Goal: Transaction & Acquisition: Book appointment/travel/reservation

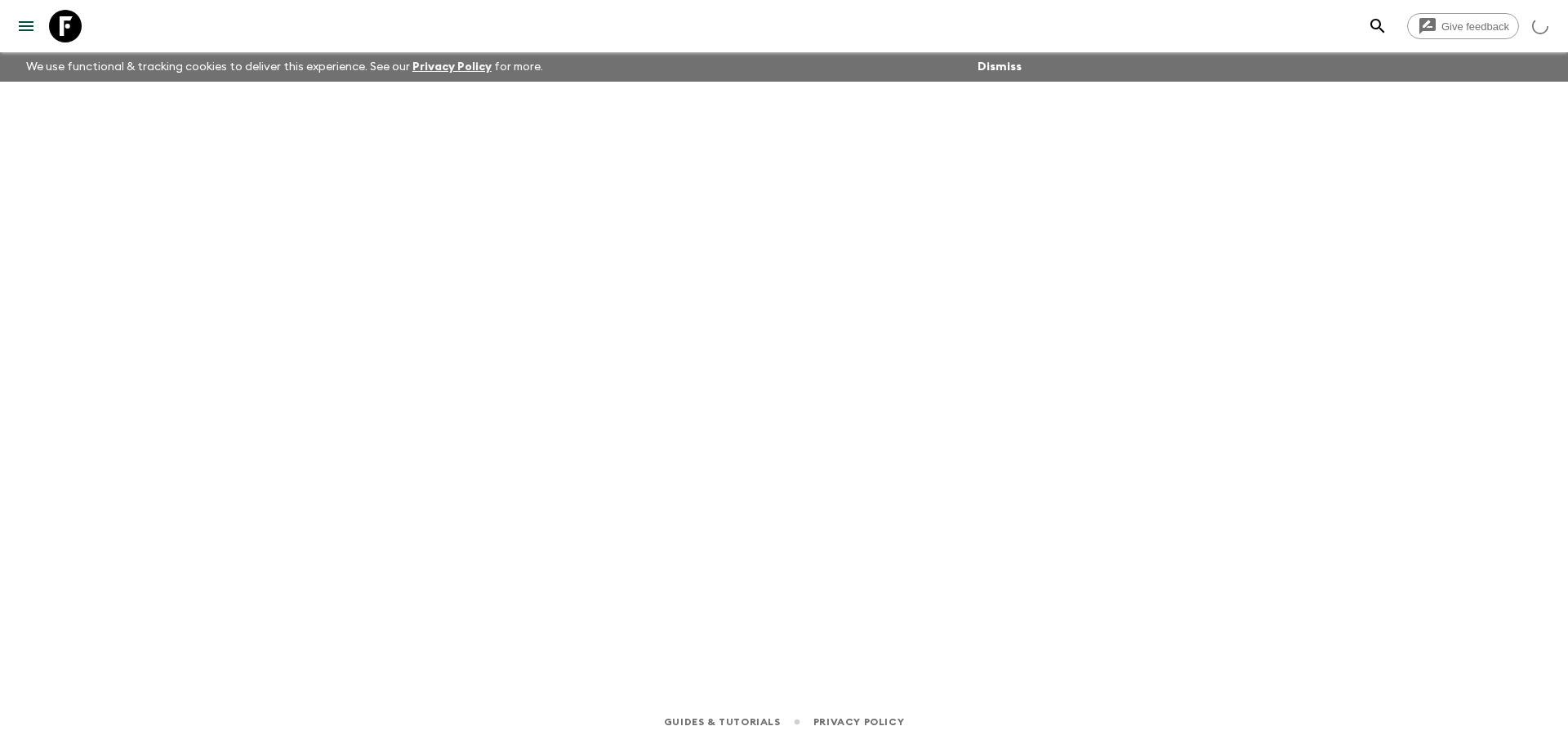
click at [329, 200] on div at bounding box center [784, 368] width 1046 height 573
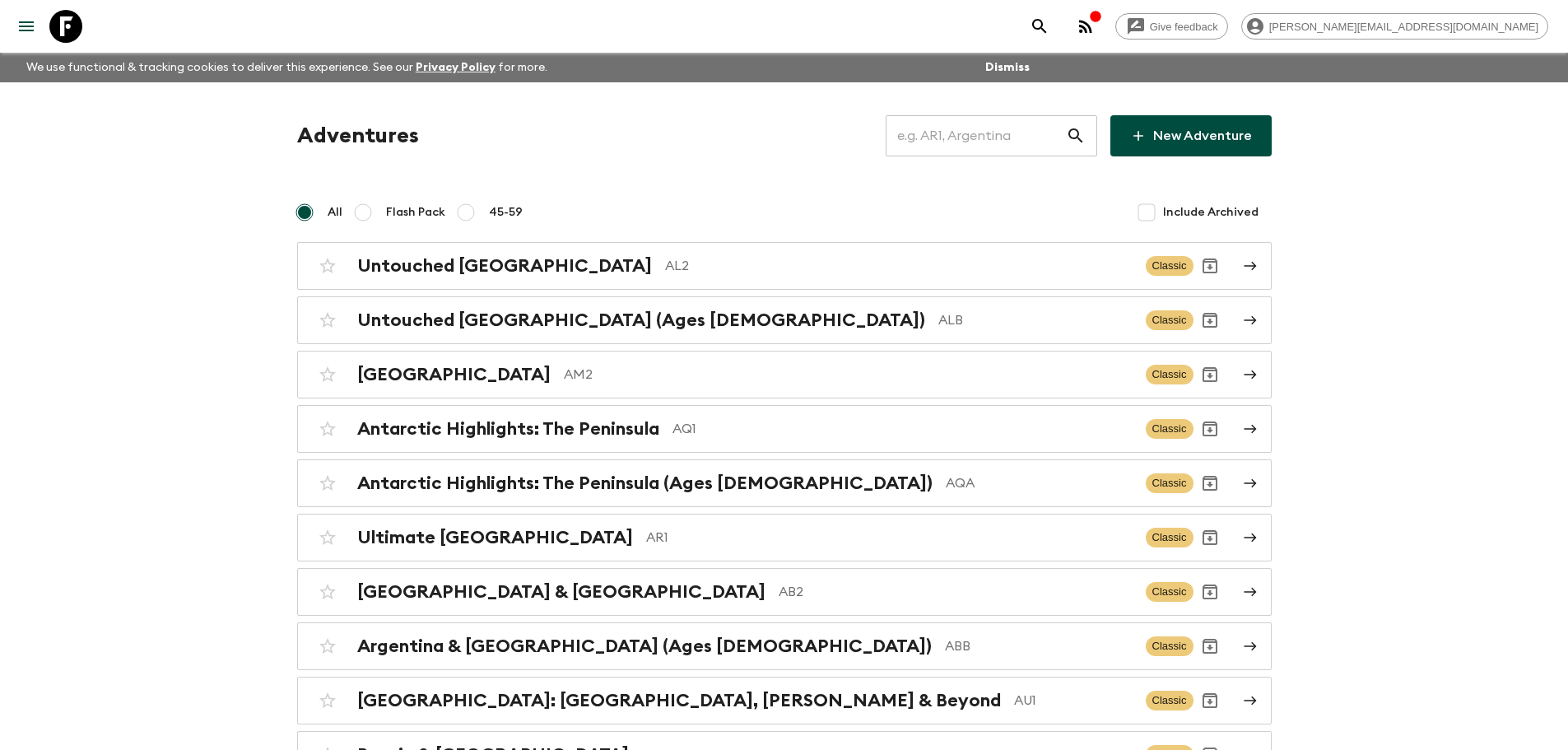
click at [1012, 117] on input "text" at bounding box center [976, 136] width 180 height 46
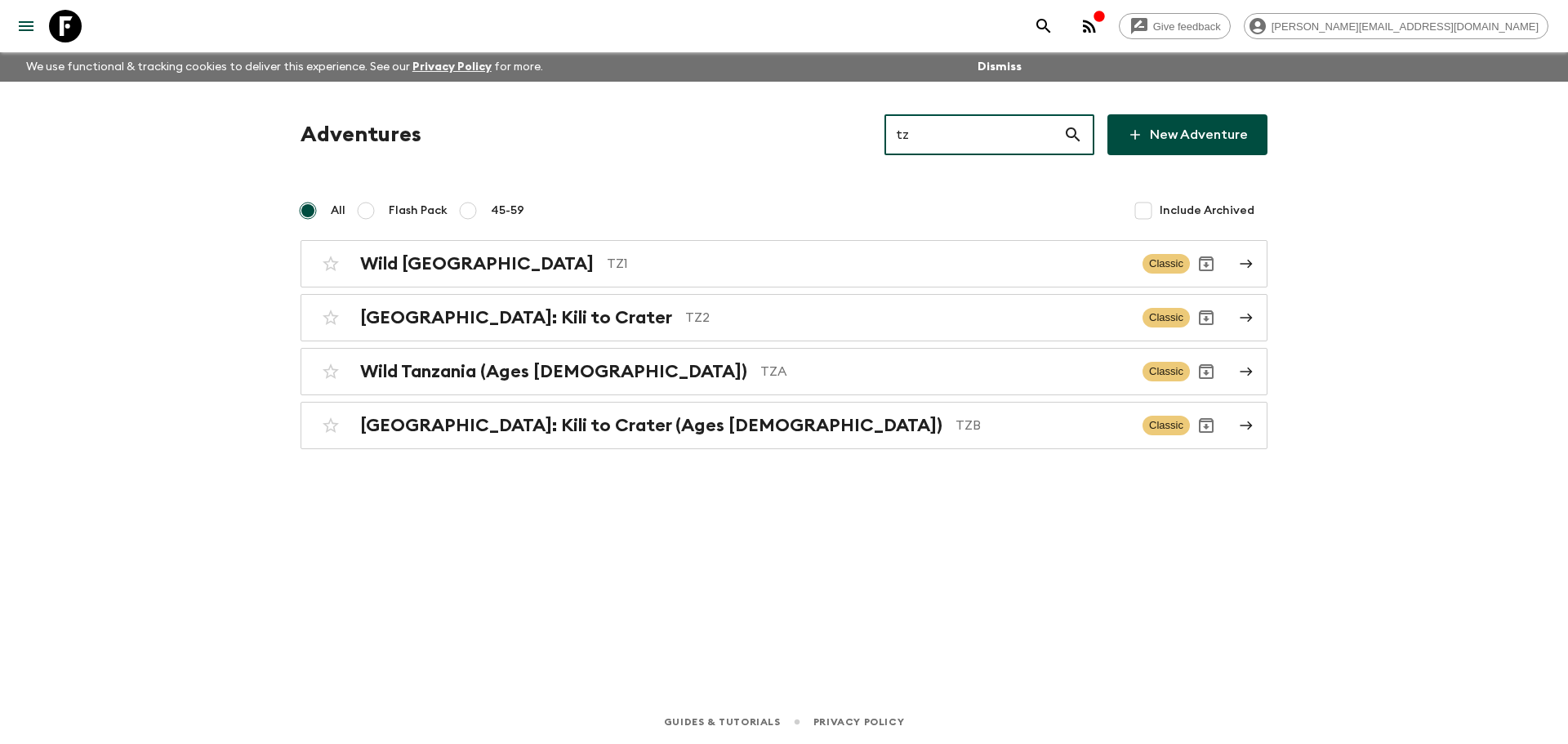
type input "t"
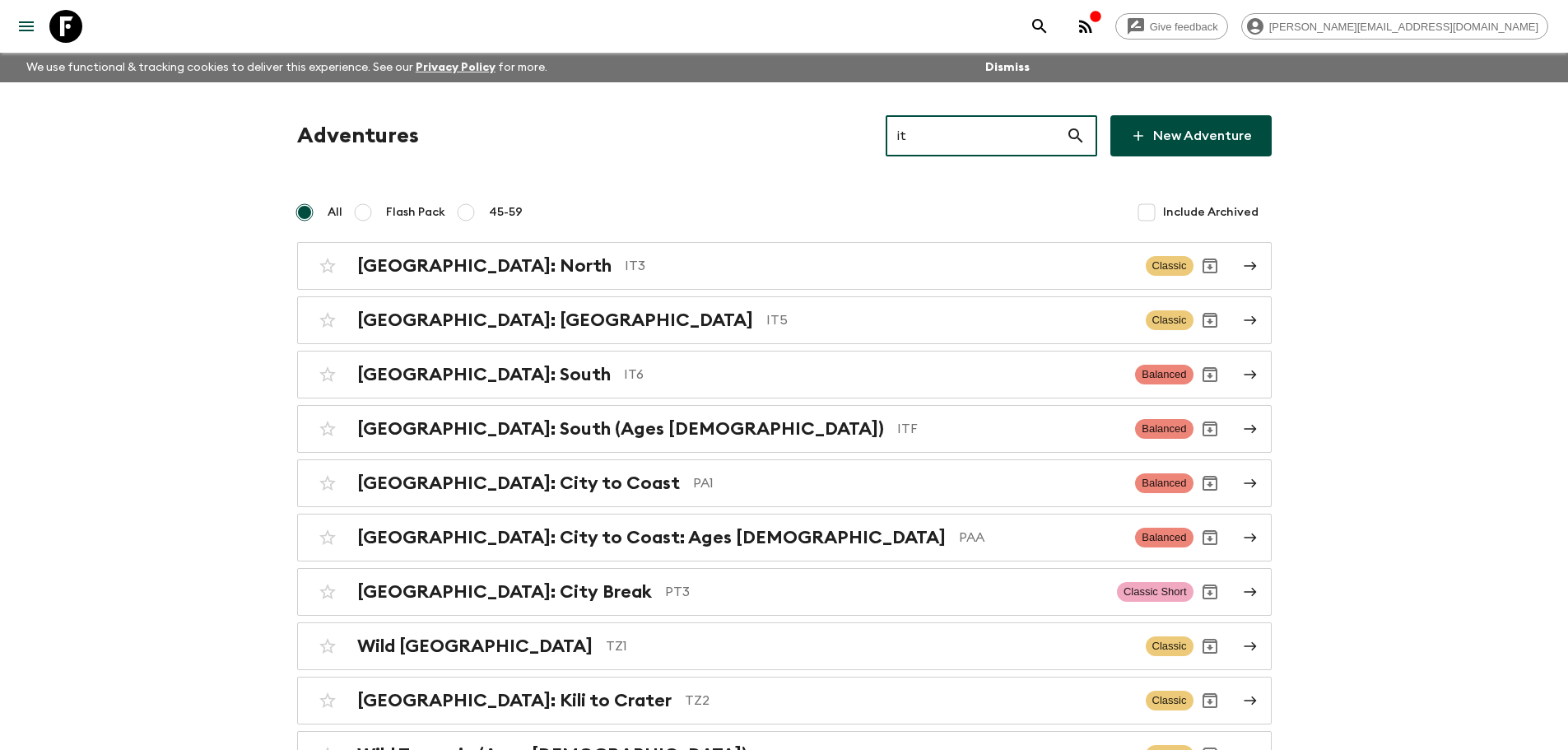
type input "i"
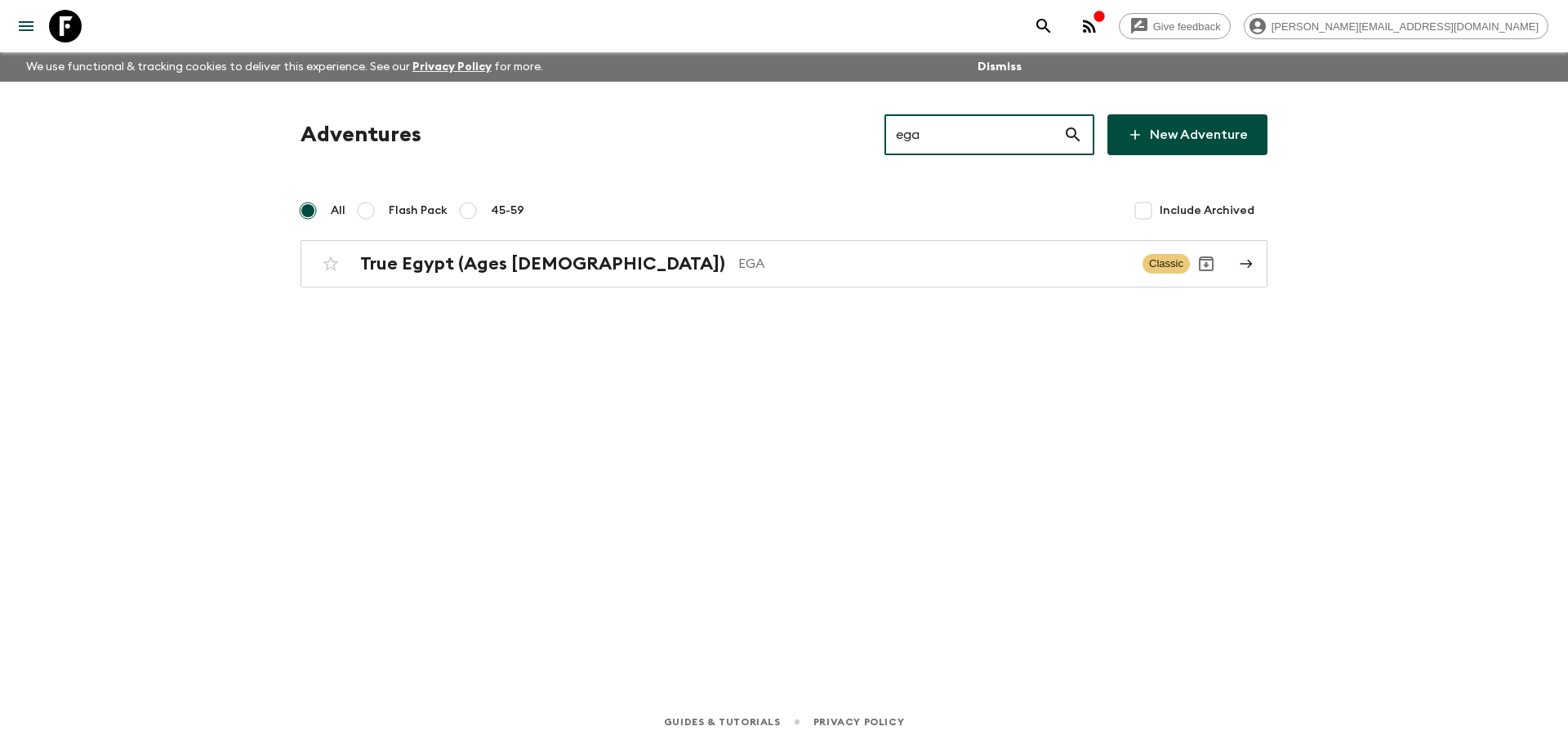
drag, startPoint x: 950, startPoint y: 142, endPoint x: 898, endPoint y: 144, distance: 52.0
click at [898, 144] on div "Adventures ega ​ New Adventure" at bounding box center [784, 134] width 967 height 41
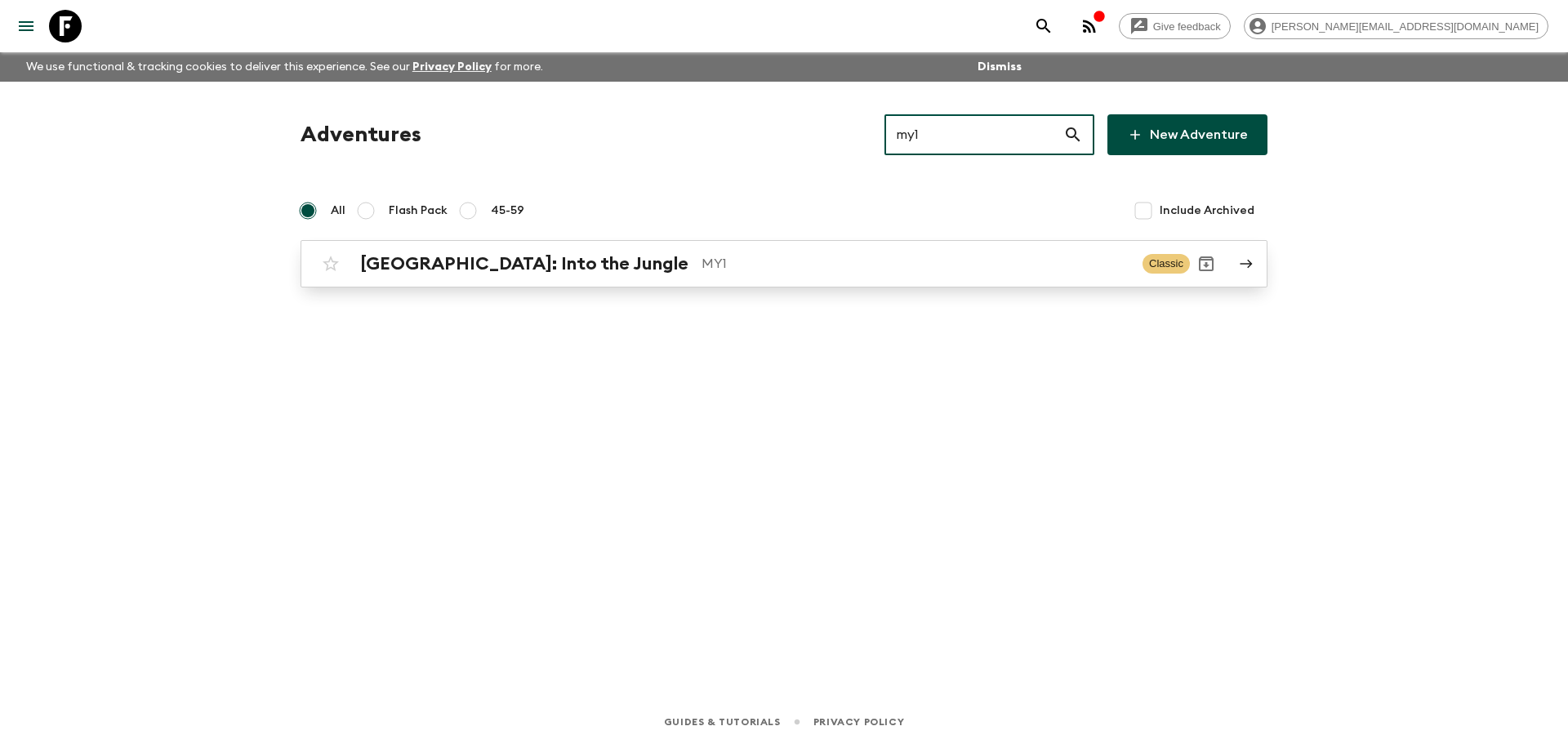
type input "my1"
click at [702, 268] on p "MY1" at bounding box center [916, 264] width 428 height 20
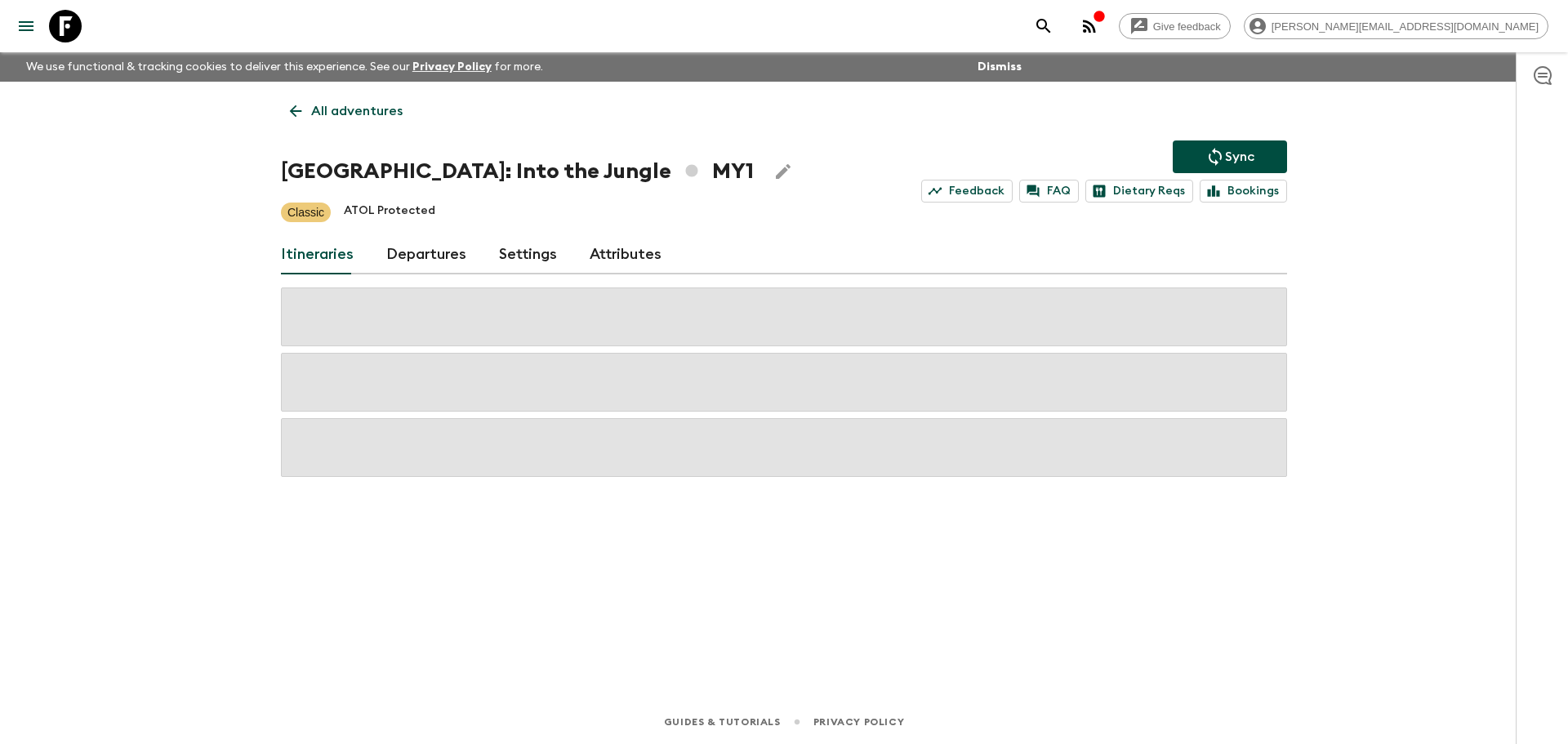
click at [453, 253] on link "Departures" at bounding box center [426, 255] width 80 height 40
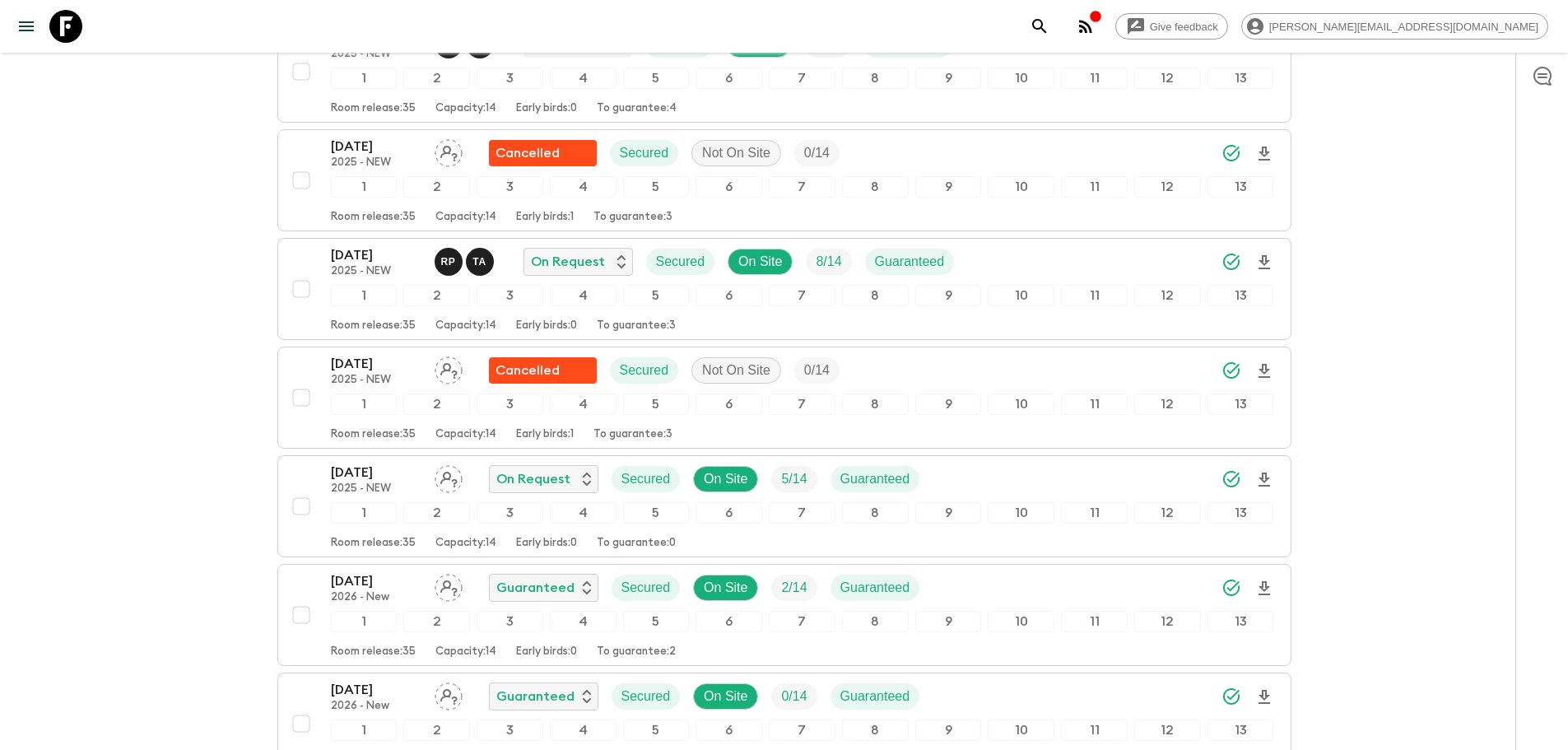
scroll to position [926, 0]
